Goal: Transaction & Acquisition: Purchase product/service

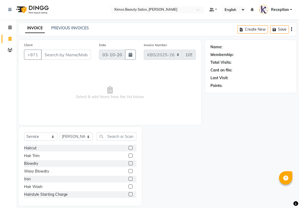
select select "service"
select select "58527"
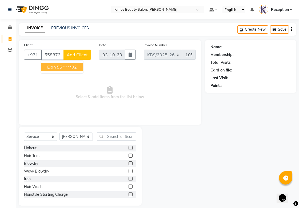
click at [68, 65] on ngb-highlight "55*****02" at bounding box center [67, 66] width 20 height 5
type input "55*****02"
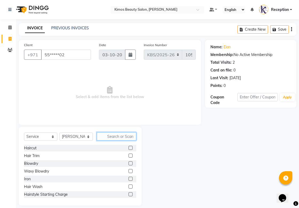
click at [117, 135] on input "text" at bounding box center [116, 136] width 39 height 8
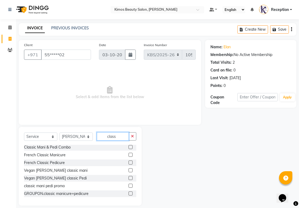
scroll to position [30, 0]
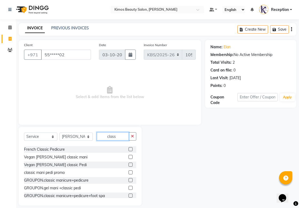
type input "class"
click at [128, 180] on label at bounding box center [130, 180] width 4 height 4
click at [128, 180] on input "checkbox" at bounding box center [129, 180] width 3 height 3
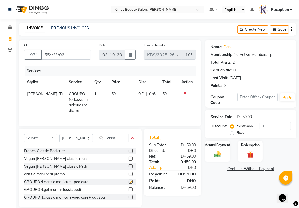
checkbox input "false"
click at [164, 95] on span "59" at bounding box center [164, 93] width 4 height 5
select select "58527"
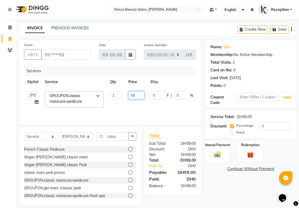
drag, startPoint x: 137, startPoint y: 95, endPoint x: 108, endPoint y: 93, distance: 29.1
click at [110, 93] on tr "[PERSON_NAME] Nameta Reception [PERSON_NAME] GROUPON.classic manicure+pedicure …" at bounding box center [126, 99] width 205 height 23
type input "44.25"
click at [214, 187] on div "Name: Elan Membership: No Active Membership Total Visits: 2 Card on file: 0 Las…" at bounding box center [252, 122] width 95 height 165
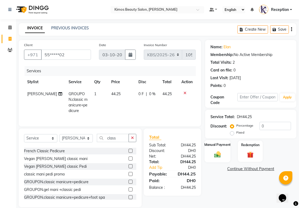
click at [216, 148] on div "Manual Payment" at bounding box center [217, 151] width 26 height 22
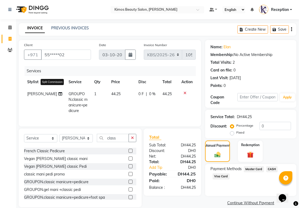
click at [58, 95] on icon at bounding box center [60, 94] width 4 height 4
select select "58527"
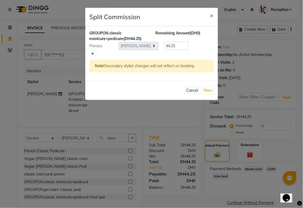
click at [93, 55] on icon at bounding box center [92, 53] width 3 height 3
type input "22.13"
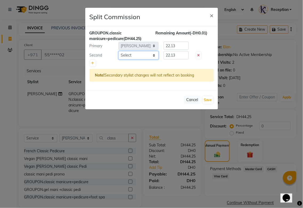
click at [155, 56] on select "Select [PERSON_NAME] Nameta Reception [PERSON_NAME]" at bounding box center [139, 55] width 40 height 8
select select "51844"
click at [119, 51] on select "Select [PERSON_NAME] Nameta Reception [PERSON_NAME]" at bounding box center [139, 55] width 40 height 8
click at [208, 99] on button "Save" at bounding box center [208, 99] width 10 height 7
select select "Select"
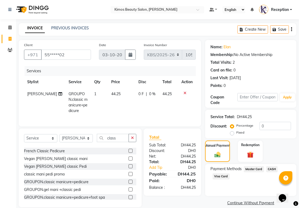
click at [219, 177] on span "Visa Card" at bounding box center [220, 176] width 17 height 6
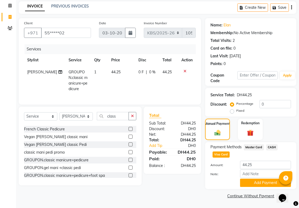
scroll to position [22, 0]
click at [249, 183] on button "Add Payment" at bounding box center [265, 183] width 51 height 8
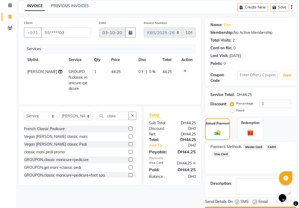
scroll to position [37, 0]
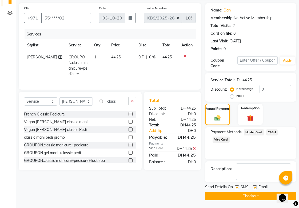
click at [240, 193] on button "Checkout" at bounding box center [250, 196] width 91 height 8
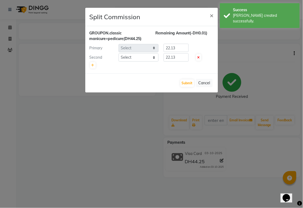
select select "58527"
select select "51844"
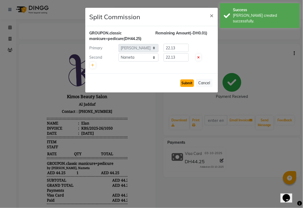
click at [188, 84] on button "Submit" at bounding box center [187, 82] width 14 height 7
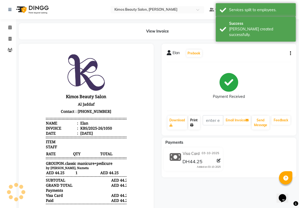
click at [195, 123] on link "Print" at bounding box center [194, 123] width 12 height 14
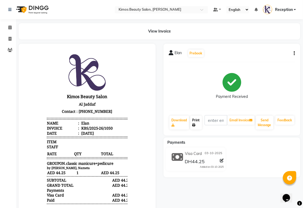
select select "service"
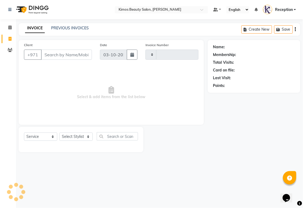
type input "1051"
select select "3941"
select select "58527"
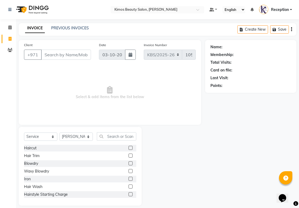
click at [277, 73] on div "Card on file:" at bounding box center [250, 70] width 80 height 6
click at [226, 22] on div "Select Location × Kimos Beauty Salon, Al Jaddaf Default Panel My Panel English …" at bounding box center [149, 106] width 299 height 213
click at [66, 56] on input "Client" at bounding box center [66, 55] width 50 height 10
type input "501603696"
click at [233, 52] on div "Membership:" at bounding box center [250, 55] width 80 height 6
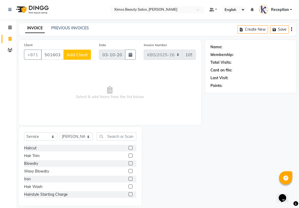
click at [231, 49] on div "Name:" at bounding box center [250, 47] width 80 height 6
click at [227, 48] on div "Name:" at bounding box center [250, 47] width 80 height 6
click at [219, 44] on div "Name:" at bounding box center [216, 47] width 12 height 6
click at [71, 55] on span "Add Client" at bounding box center [77, 54] width 21 height 5
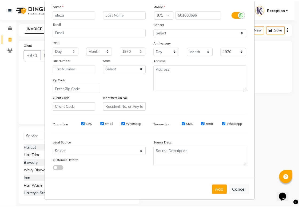
scroll to position [38, 0]
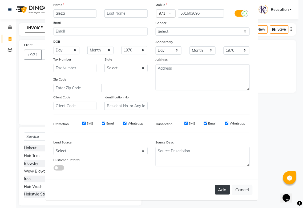
type input "aleza"
click at [221, 190] on button "Add" at bounding box center [222, 190] width 15 height 10
click at [221, 190] on div "Add Cancel" at bounding box center [151, 189] width 213 height 21
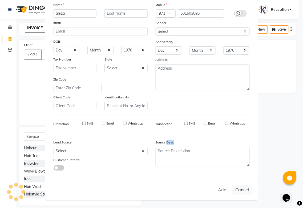
type input "50*****96"
select select
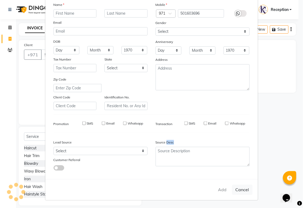
select select
checkbox input "false"
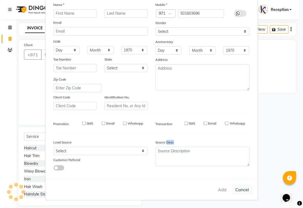
checkbox input "false"
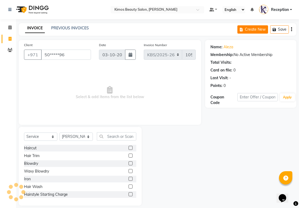
click at [264, 28] on button "Create New" at bounding box center [252, 29] width 31 height 8
select select "service"
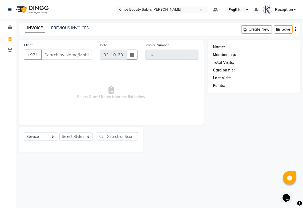
type input "1051"
select select "3941"
select select "58527"
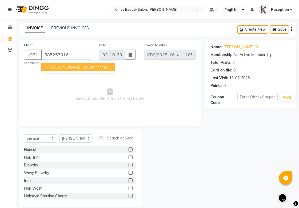
click at [60, 66] on span "[PERSON_NAME] gr" at bounding box center [67, 66] width 40 height 5
type input "58*****16"
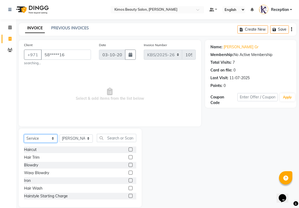
click at [52, 139] on select "Select Service Product Membership Package Voucher Prepaid Gift Card" at bounding box center [40, 138] width 33 height 8
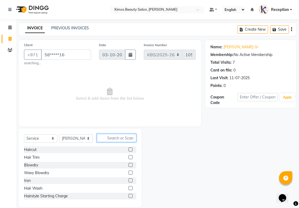
click at [106, 137] on input "text" at bounding box center [116, 138] width 39 height 8
click at [114, 140] on input "text" at bounding box center [116, 138] width 39 height 8
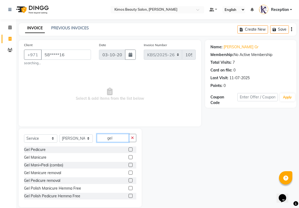
type input "gel"
click at [128, 158] on label at bounding box center [130, 157] width 4 height 4
click at [128, 158] on input "checkbox" at bounding box center [129, 157] width 3 height 3
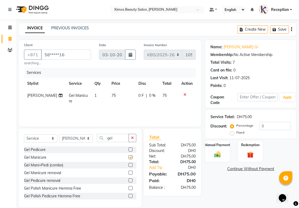
checkbox input "false"
click at [118, 139] on input "gel" at bounding box center [113, 138] width 32 height 8
type input "g"
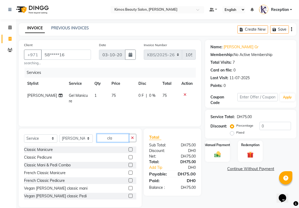
type input "cla"
click at [128, 157] on label at bounding box center [130, 157] width 4 height 4
click at [128, 157] on input "checkbox" at bounding box center [129, 157] width 3 height 3
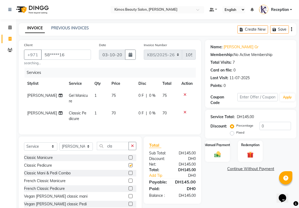
checkbox input "false"
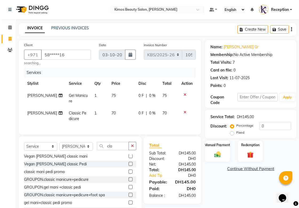
scroll to position [44, 0]
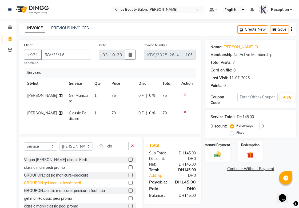
click at [54, 186] on div "GROUPON.gel mani +classic pedi" at bounding box center [52, 183] width 57 height 6
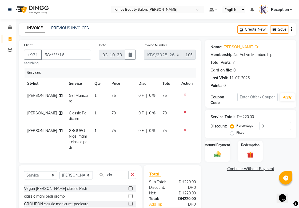
checkbox input "false"
click at [176, 111] on td "70" at bounding box center [168, 116] width 19 height 18
select select "58527"
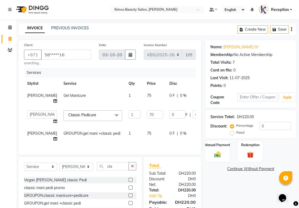
scroll to position [0, 38]
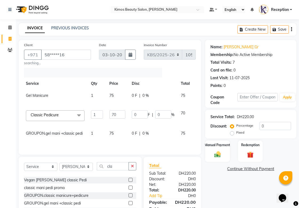
click at [198, 94] on icon at bounding box center [199, 95] width 3 height 4
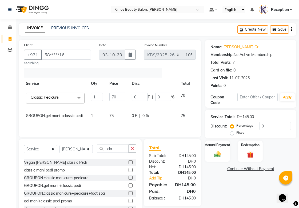
click at [198, 95] on icon at bounding box center [199, 95] width 3 height 4
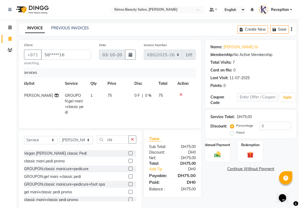
scroll to position [0, 4]
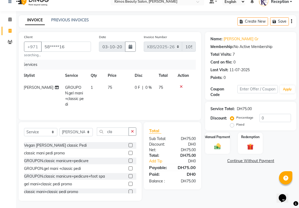
click at [55, 88] on icon at bounding box center [57, 88] width 4 height 4
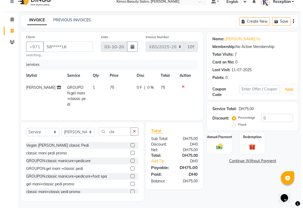
select select "58527"
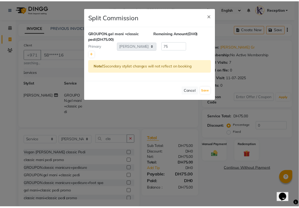
scroll to position [0, 0]
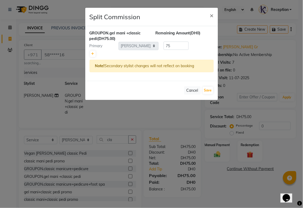
click at [128, 138] on ngb-modal-window "Split Commission × GROUPON.gel mani +classic pedi (DH75.00) Remaining Amount (D…" at bounding box center [151, 104] width 303 height 208
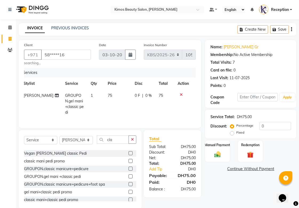
click at [180, 94] on icon at bounding box center [181, 95] width 3 height 4
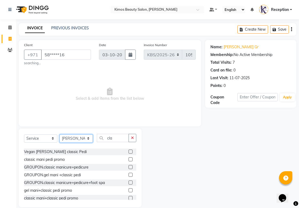
click at [84, 137] on select "Select Stylist [PERSON_NAME] Nameta Reception [PERSON_NAME]" at bounding box center [75, 138] width 33 height 8
select select "52847"
click at [59, 134] on select "Select Stylist [PERSON_NAME] Nameta Reception [PERSON_NAME]" at bounding box center [75, 138] width 33 height 8
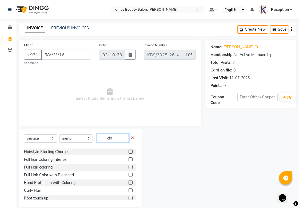
click at [113, 140] on input "cla" at bounding box center [113, 138] width 32 height 8
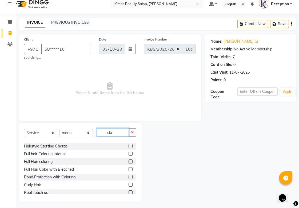
scroll to position [7, 0]
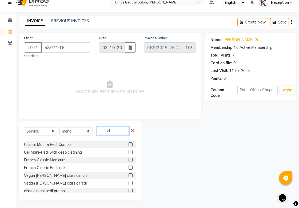
type input "c"
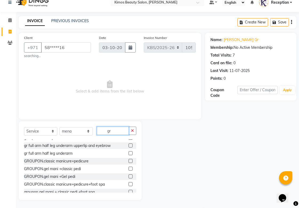
scroll to position [60, 0]
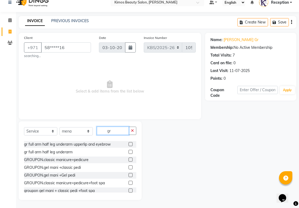
type input "gr"
click at [51, 167] on div "GROUPON.gel mani +classic pedi" at bounding box center [52, 168] width 57 height 6
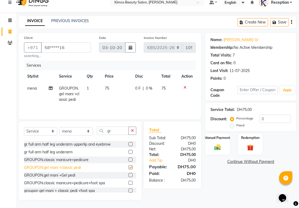
checkbox input "false"
click at [165, 91] on td "75" at bounding box center [168, 93] width 20 height 23
select select "52847"
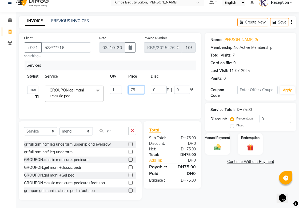
click at [136, 88] on input "75" at bounding box center [136, 90] width 16 height 8
type input "7"
type input "56.25"
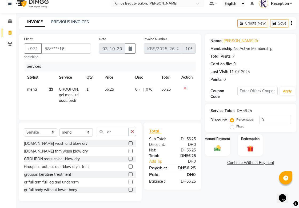
scroll to position [8, 0]
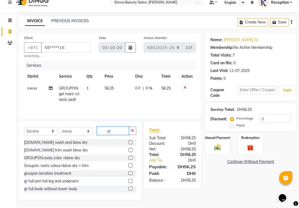
click at [115, 129] on input "gr" at bounding box center [113, 131] width 32 height 8
type input "g"
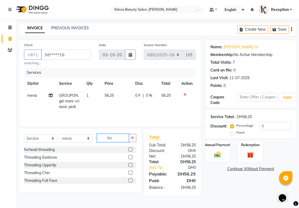
scroll to position [0, 0]
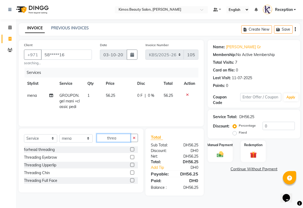
type input "threa"
click at [131, 158] on label at bounding box center [132, 157] width 4 height 4
click at [131, 158] on input "checkbox" at bounding box center [131, 157] width 3 height 3
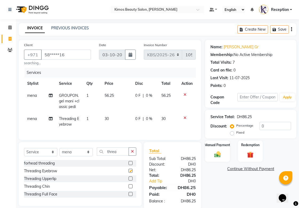
checkbox input "false"
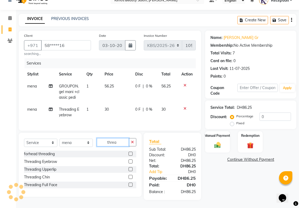
click at [117, 143] on input "threa" at bounding box center [113, 142] width 32 height 8
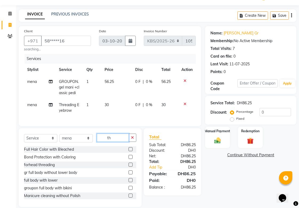
type input "t"
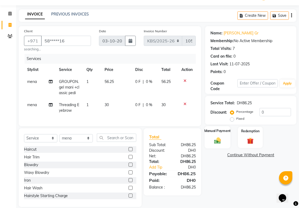
click at [208, 135] on div "Manual Payment" at bounding box center [217, 137] width 26 height 22
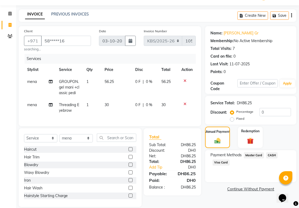
click at [219, 163] on span "Visa Card" at bounding box center [220, 162] width 17 height 6
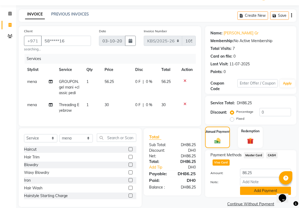
click at [248, 191] on button "Add Payment" at bounding box center [265, 191] width 51 height 8
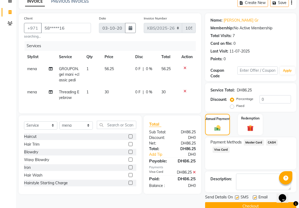
scroll to position [37, 0]
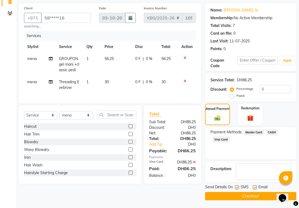
click at [246, 195] on button "Checkout" at bounding box center [250, 196] width 91 height 8
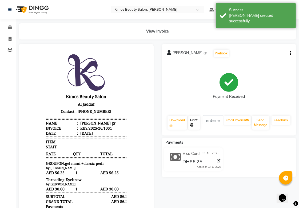
click at [194, 121] on link "Print" at bounding box center [194, 123] width 12 height 14
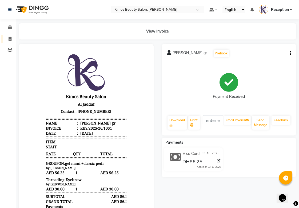
click at [6, 43] on link "Invoice" at bounding box center [8, 39] width 13 height 9
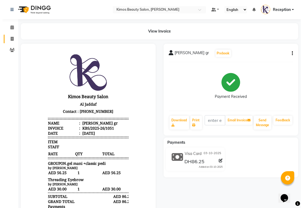
select select "service"
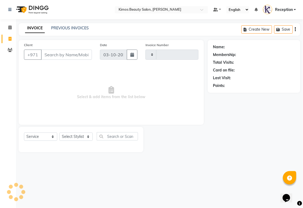
type input "1052"
select select "3941"
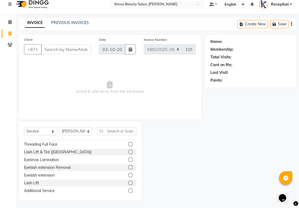
scroll to position [6, 0]
click at [237, 127] on div "Name: Membership: Total Visits: Card on file: Last Visit: Points:" at bounding box center [252, 116] width 95 height 165
click at [240, 113] on div "Name: Membership: Total Visits: Card on file: Last Visit: Points:" at bounding box center [252, 116] width 95 height 165
click at [99, 153] on div "Lash Lift & Tint ([GEOGRAPHIC_DATA])" at bounding box center [80, 151] width 112 height 7
click at [87, 129] on select "Select Stylist [PERSON_NAME] Nameta Reception [PERSON_NAME]" at bounding box center [75, 131] width 33 height 8
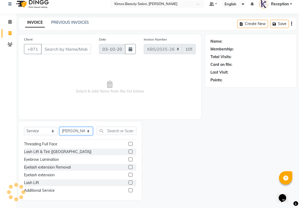
select select "51844"
click at [59, 127] on select "Select Stylist [PERSON_NAME] Nameta Reception [PERSON_NAME]" at bounding box center [75, 131] width 33 height 8
click at [89, 135] on select "Select Stylist [PERSON_NAME] Nameta Reception [PERSON_NAME]" at bounding box center [75, 131] width 33 height 8
click at [170, 163] on div at bounding box center [172, 160] width 63 height 79
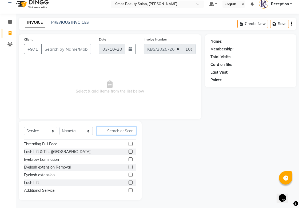
click at [121, 132] on input "text" at bounding box center [116, 131] width 39 height 8
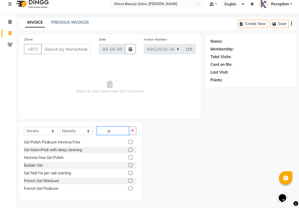
scroll to position [93, 0]
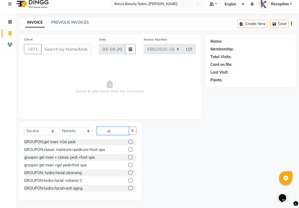
type input "gr"
click at [128, 142] on label at bounding box center [130, 142] width 4 height 4
click at [128, 142] on input "checkbox" at bounding box center [129, 141] width 3 height 3
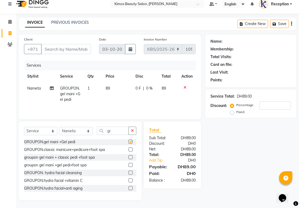
checkbox input "false"
click at [165, 88] on span "89" at bounding box center [163, 88] width 4 height 5
select select "51844"
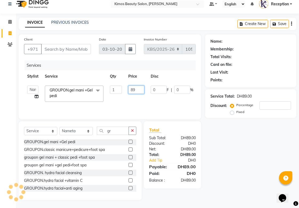
click at [133, 89] on input "89" at bounding box center [136, 90] width 16 height 8
click at [138, 91] on input "89" at bounding box center [136, 90] width 16 height 8
type input "8"
type input "50"
click at [236, 147] on div "Name: Membership: Total Visits: Card on file: Last Visit: Points: Service Total…" at bounding box center [252, 116] width 95 height 165
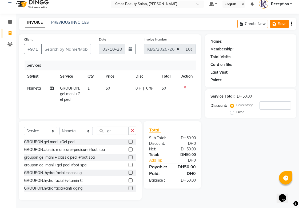
click at [278, 25] on button "Save" at bounding box center [279, 24] width 19 height 8
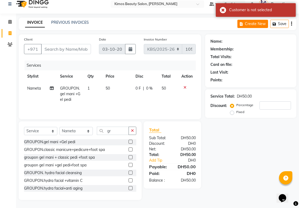
click at [242, 26] on button "Create New" at bounding box center [252, 24] width 31 height 8
select select "service"
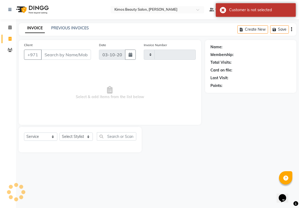
scroll to position [0, 0]
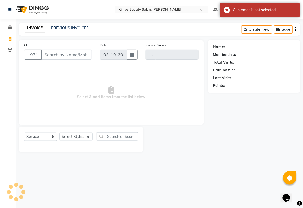
type input "1052"
click at [51, 54] on input "Client" at bounding box center [66, 55] width 51 height 10
select select "3941"
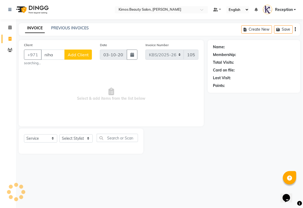
type input "[PERSON_NAME]"
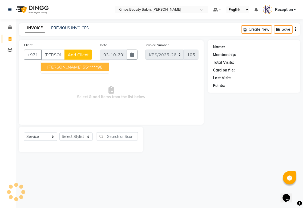
select select "58527"
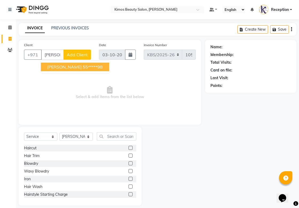
click at [83, 66] on ngb-highlight "55*****98" at bounding box center [93, 66] width 20 height 5
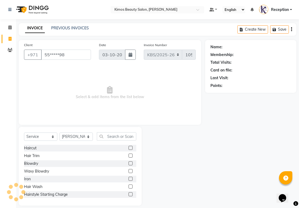
type input "55*****98"
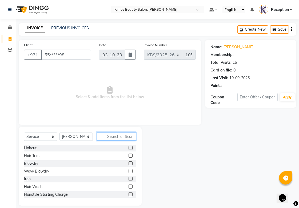
click at [116, 134] on input "text" at bounding box center [116, 136] width 39 height 8
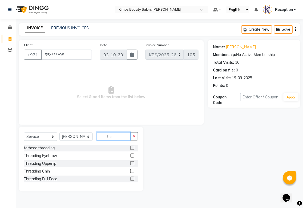
type input "thr"
click at [132, 155] on label at bounding box center [132, 155] width 4 height 4
click at [132, 155] on input "checkbox" at bounding box center [131, 155] width 3 height 3
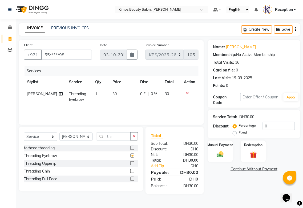
checkbox input "false"
click at [115, 138] on input "thr" at bounding box center [114, 136] width 34 height 8
type input "t"
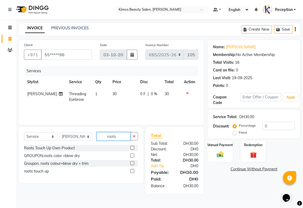
type input "roots"
click at [132, 155] on label at bounding box center [132, 155] width 4 height 4
click at [132, 155] on input "checkbox" at bounding box center [131, 155] width 3 height 3
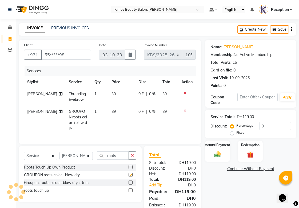
checkbox input "false"
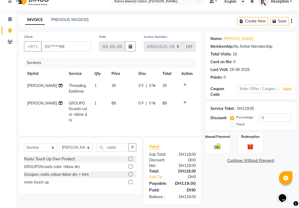
scroll to position [12, 0]
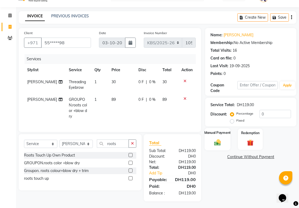
click at [216, 142] on img at bounding box center [217, 142] width 11 height 8
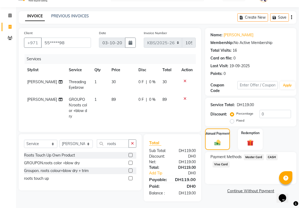
click at [271, 158] on span "CASH" at bounding box center [271, 157] width 11 height 6
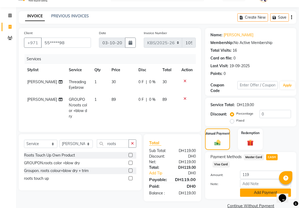
click at [263, 194] on button "Add Payment" at bounding box center [265, 192] width 51 height 8
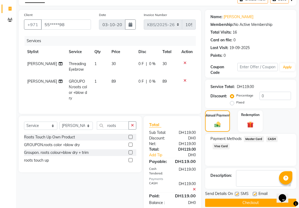
scroll to position [40, 0]
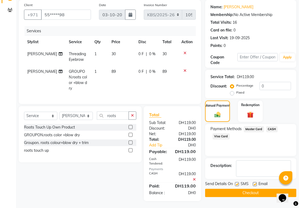
click at [260, 191] on button "Checkout" at bounding box center [250, 193] width 91 height 8
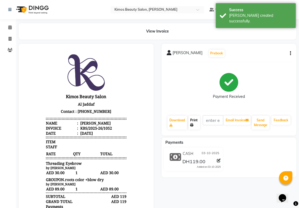
click at [195, 121] on link "Print" at bounding box center [194, 123] width 12 height 14
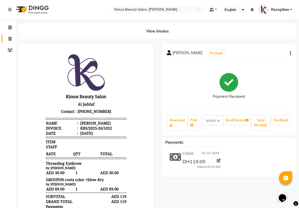
click at [12, 39] on span at bounding box center [9, 39] width 9 height 6
select select "service"
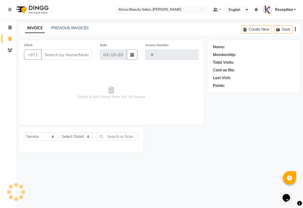
type input "1053"
select select "3941"
select select "58527"
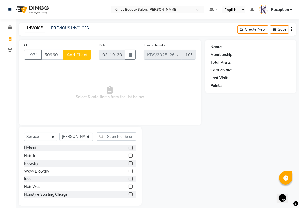
type input "509601422"
click at [83, 56] on span "Add Client" at bounding box center [77, 54] width 21 height 5
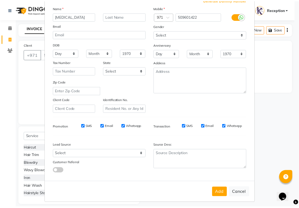
scroll to position [38, 0]
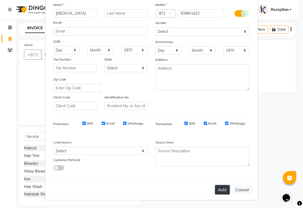
type input "[MEDICAL_DATA]"
click at [221, 191] on button "Add" at bounding box center [222, 190] width 15 height 10
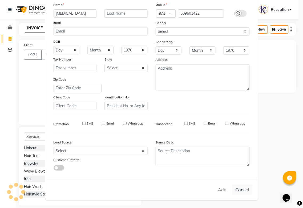
type input "50*****22"
select select
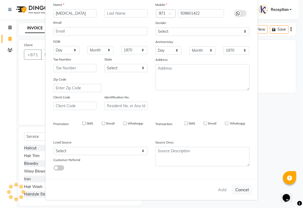
select select
checkbox input "false"
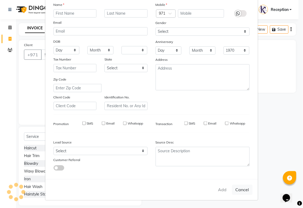
checkbox input "false"
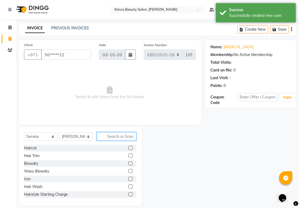
click at [106, 137] on input "text" at bounding box center [116, 136] width 39 height 8
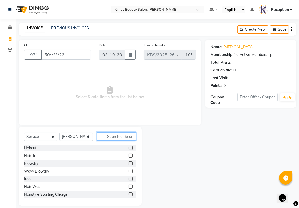
scroll to position [6, 0]
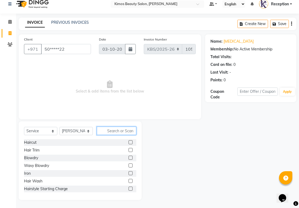
click at [123, 132] on input "text" at bounding box center [116, 131] width 39 height 8
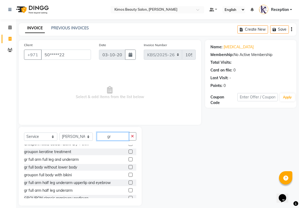
scroll to position [29, 0]
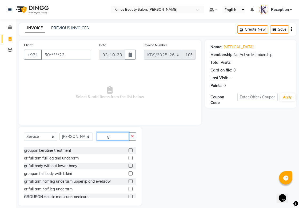
type input "gr"
click at [116, 150] on div "groupon keratine treatment" at bounding box center [80, 150] width 112 height 7
click at [117, 150] on div "groupon keratine treatment" at bounding box center [80, 150] width 112 height 7
click at [117, 147] on div "groupon keratine treatment" at bounding box center [80, 150] width 112 height 7
click at [125, 142] on div "Select Service Product Membership Package Voucher Prepaid Gift Card Select Styl…" at bounding box center [80, 138] width 112 height 13
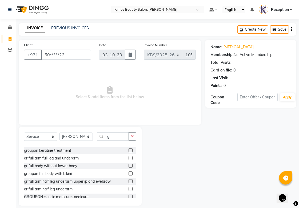
click at [125, 142] on div "Select Service Product Membership Package Voucher Prepaid Gift Card Select Styl…" at bounding box center [80, 138] width 112 height 13
click at [110, 182] on div "gr full arm half leg underarm upperlip and eyebrow" at bounding box center [67, 182] width 87 height 6
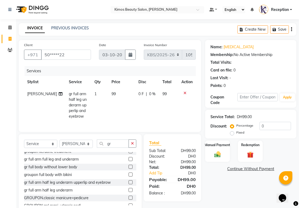
click at [115, 167] on div "[DOMAIN_NAME] wash and blow dry [DOMAIN_NAME] trim wash blow dry GROUPON.roots …" at bounding box center [80, 178] width 112 height 53
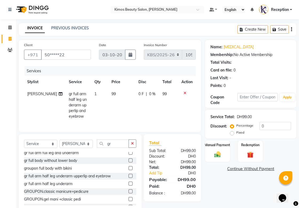
scroll to position [46, 0]
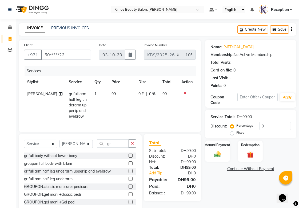
click at [109, 174] on div "gr full arm half leg underarm upperlip and eyebrow" at bounding box center [67, 171] width 87 height 6
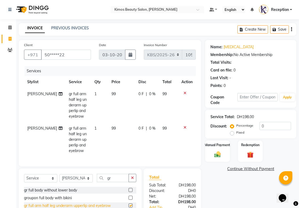
checkbox input "false"
click at [116, 155] on td "99" at bounding box center [121, 139] width 27 height 34
select select "58527"
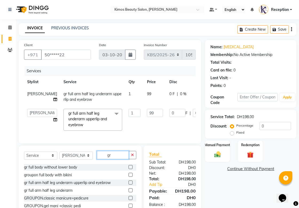
click at [121, 159] on input "gr" at bounding box center [113, 155] width 32 height 8
type input "g"
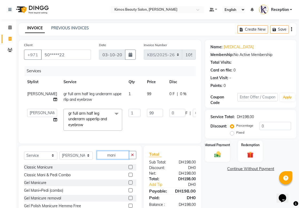
scroll to position [20, 0]
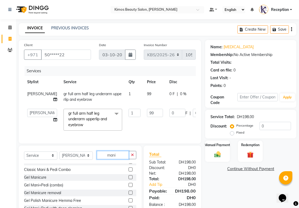
type input "mani"
click at [117, 196] on div "Gel Manicure removal" at bounding box center [80, 192] width 112 height 7
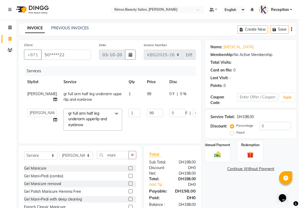
scroll to position [31, 0]
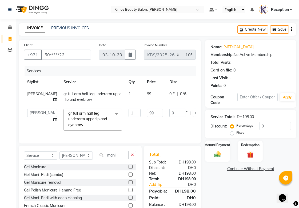
click at [119, 185] on div "Gel Manicure removal" at bounding box center [80, 182] width 112 height 7
click at [128, 176] on label at bounding box center [130, 174] width 4 height 4
click at [128, 176] on input "checkbox" at bounding box center [129, 174] width 3 height 3
checkbox input "true"
click at [132, 157] on icon "button" at bounding box center [132, 155] width 3 height 4
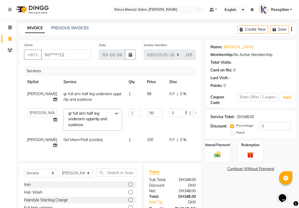
click at [139, 161] on div "Client +971 50*****22 Date [DATE] Invoice Number KBS/[PHONE_NUMBER] Services St…" at bounding box center [110, 100] width 182 height 121
click at [124, 177] on input "text" at bounding box center [116, 172] width 39 height 8
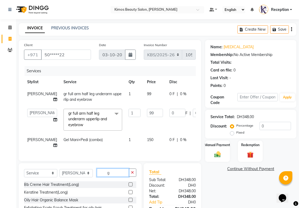
scroll to position [0, 0]
type input "gr"
click at [114, 201] on div "GROUPON.roots color +blow dry" at bounding box center [80, 199] width 112 height 7
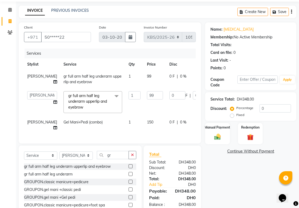
scroll to position [65, 0]
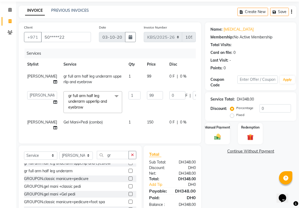
click at [128, 196] on label at bounding box center [130, 194] width 4 height 4
click at [128, 196] on input "checkbox" at bounding box center [129, 193] width 3 height 3
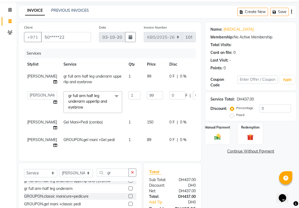
checkbox input "false"
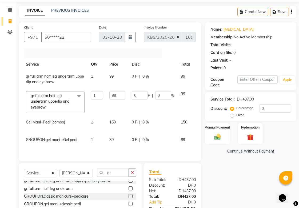
scroll to position [0, 37]
click at [198, 75] on icon at bounding box center [199, 76] width 3 height 4
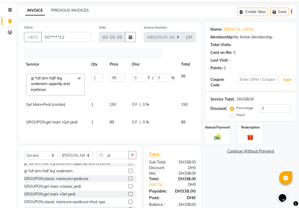
click at [198, 75] on icon at bounding box center [199, 76] width 3 height 4
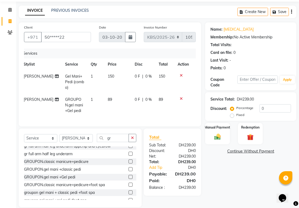
click at [180, 75] on icon at bounding box center [181, 76] width 3 height 4
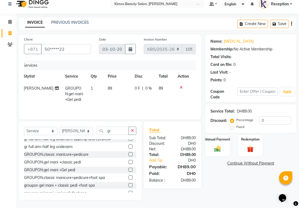
click at [163, 90] on td "89" at bounding box center [164, 93] width 19 height 23
select select "58527"
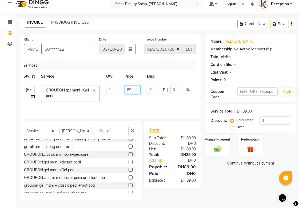
click at [134, 91] on input "89" at bounding box center [132, 90] width 16 height 8
type input "8"
type input "50"
click at [220, 146] on img at bounding box center [217, 149] width 11 height 8
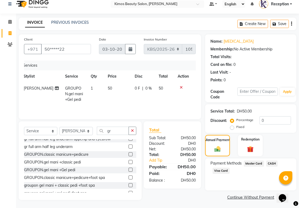
click at [258, 164] on span "Master Card" at bounding box center [254, 163] width 20 height 6
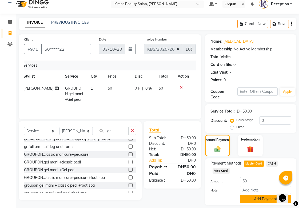
click at [268, 201] on button "Add Payment" at bounding box center [265, 199] width 51 height 8
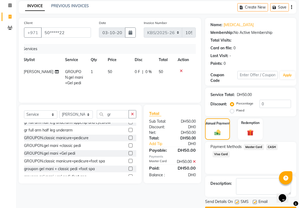
scroll to position [37, 0]
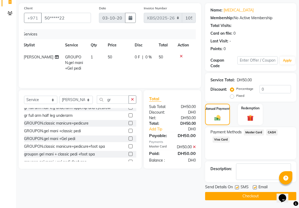
click at [260, 194] on button "Checkout" at bounding box center [250, 196] width 91 height 8
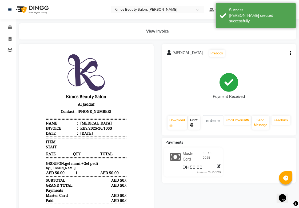
click at [193, 123] on link "Print" at bounding box center [194, 123] width 12 height 14
click at [196, 121] on link "Print" at bounding box center [194, 123] width 12 height 14
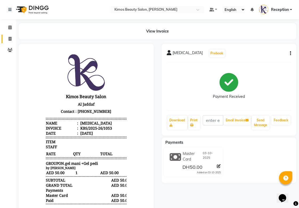
click at [9, 35] on link "Invoice" at bounding box center [8, 39] width 13 height 9
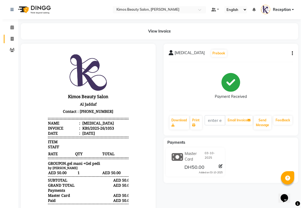
select select "service"
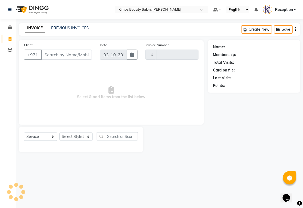
type input "1054"
select select "3941"
select select "58527"
